Goal: Find specific page/section: Find specific page/section

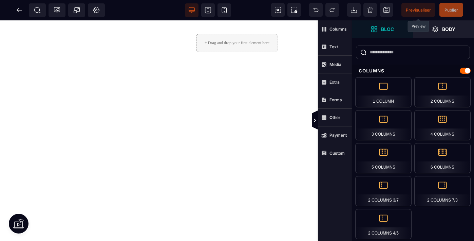
click at [416, 12] on span "Previsualiser" at bounding box center [418, 9] width 25 height 5
click at [316, 11] on icon at bounding box center [316, 9] width 7 height 7
click at [19, 11] on icon at bounding box center [19, 10] width 7 height 7
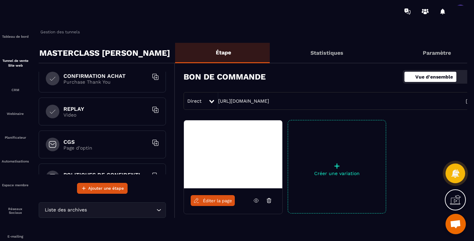
scroll to position [238, 0]
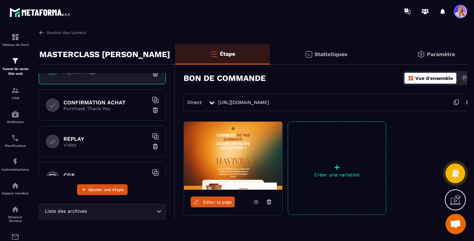
click at [159, 212] on icon "Search for option" at bounding box center [158, 211] width 7 height 7
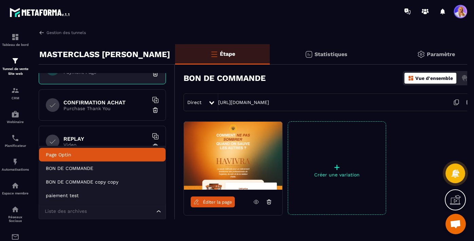
click at [179, 117] on div "Étape Statistiques Paramètre BON DE COMMANDE Vue d'ensemble Actions Direct [URL…" at bounding box center [332, 153] width 315 height 218
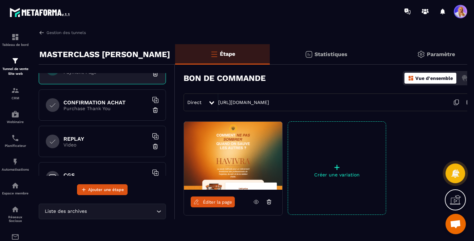
click at [256, 202] on icon at bounding box center [256, 202] width 6 height 6
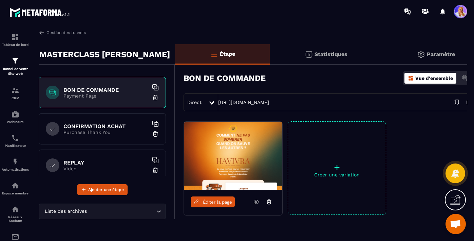
scroll to position [215, 0]
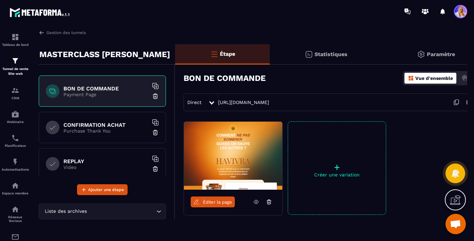
click at [122, 130] on p "Purchase Thank You" at bounding box center [105, 130] width 85 height 5
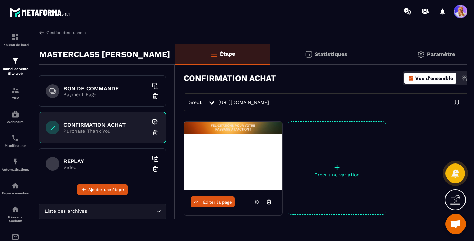
click at [215, 202] on span "Éditer la page" at bounding box center [217, 201] width 29 height 5
